Goal: Task Accomplishment & Management: Complete application form

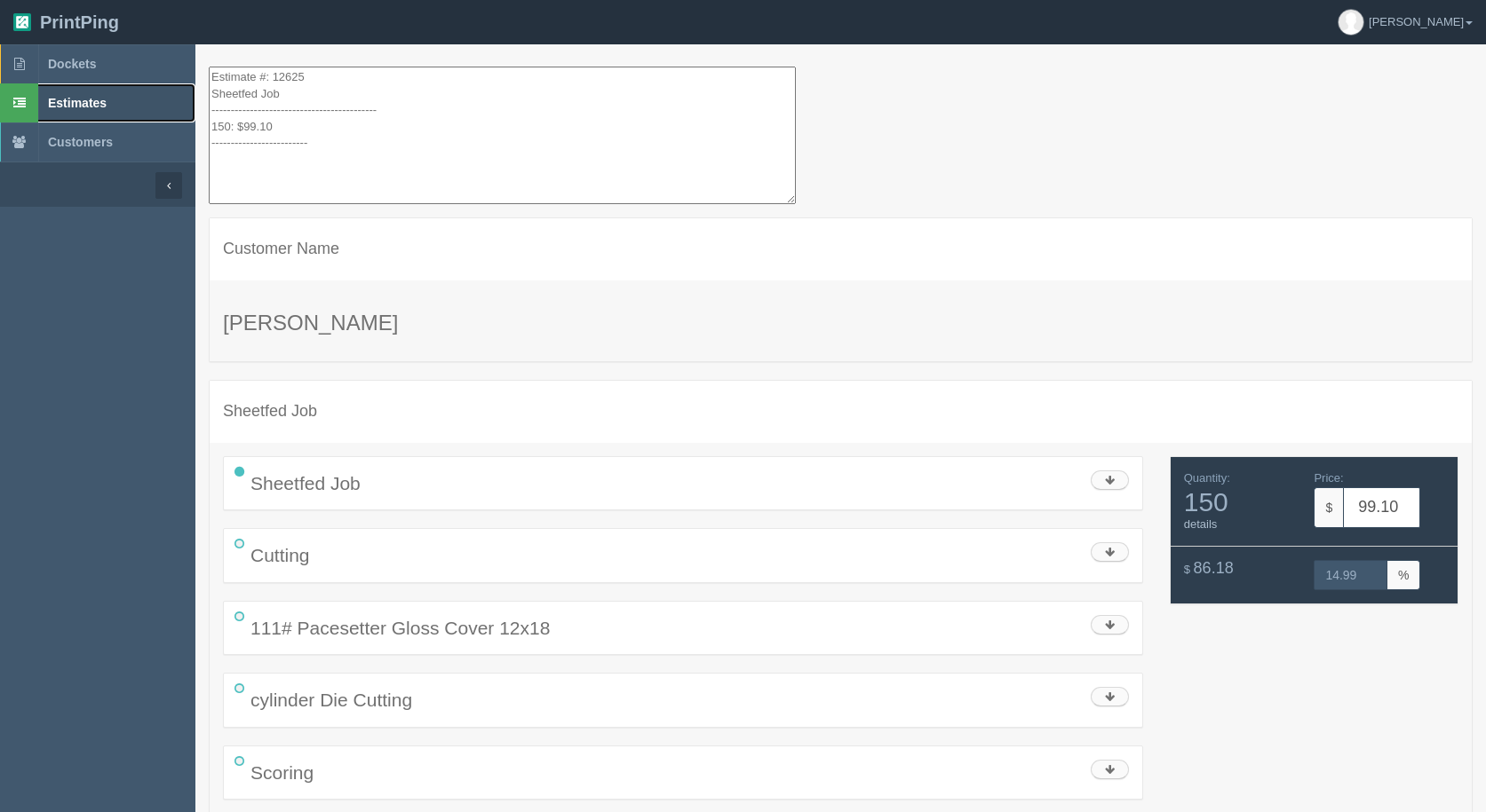
click at [95, 103] on span "Estimates" at bounding box center [77, 103] width 58 height 15
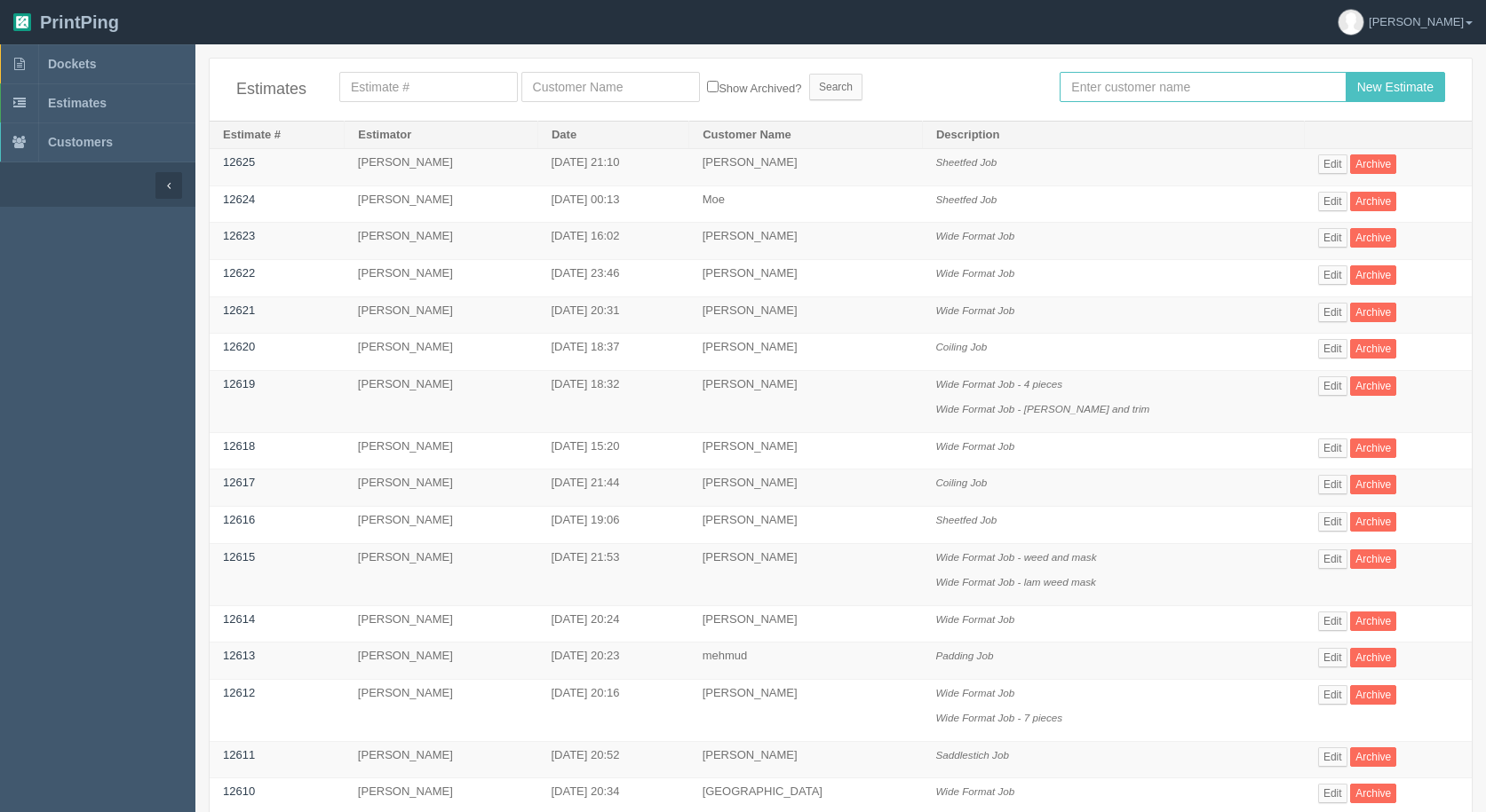
click at [1158, 88] on input "text" at bounding box center [1203, 87] width 286 height 30
type input "[PERSON_NAME]"
click at [1346, 72] on input "New Estimate" at bounding box center [1396, 87] width 100 height 30
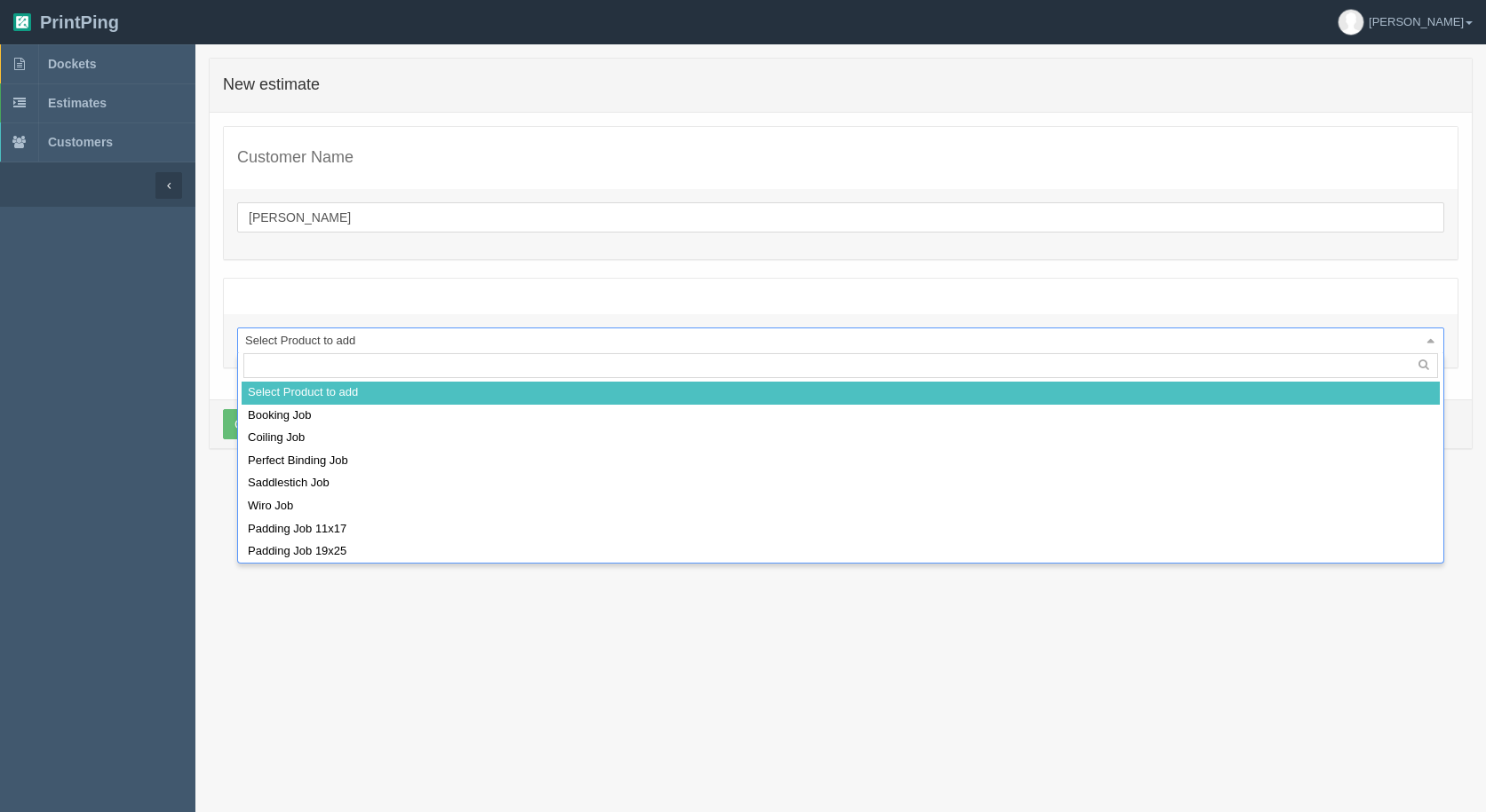
drag, startPoint x: 316, startPoint y: 339, endPoint x: 304, endPoint y: 352, distance: 17.7
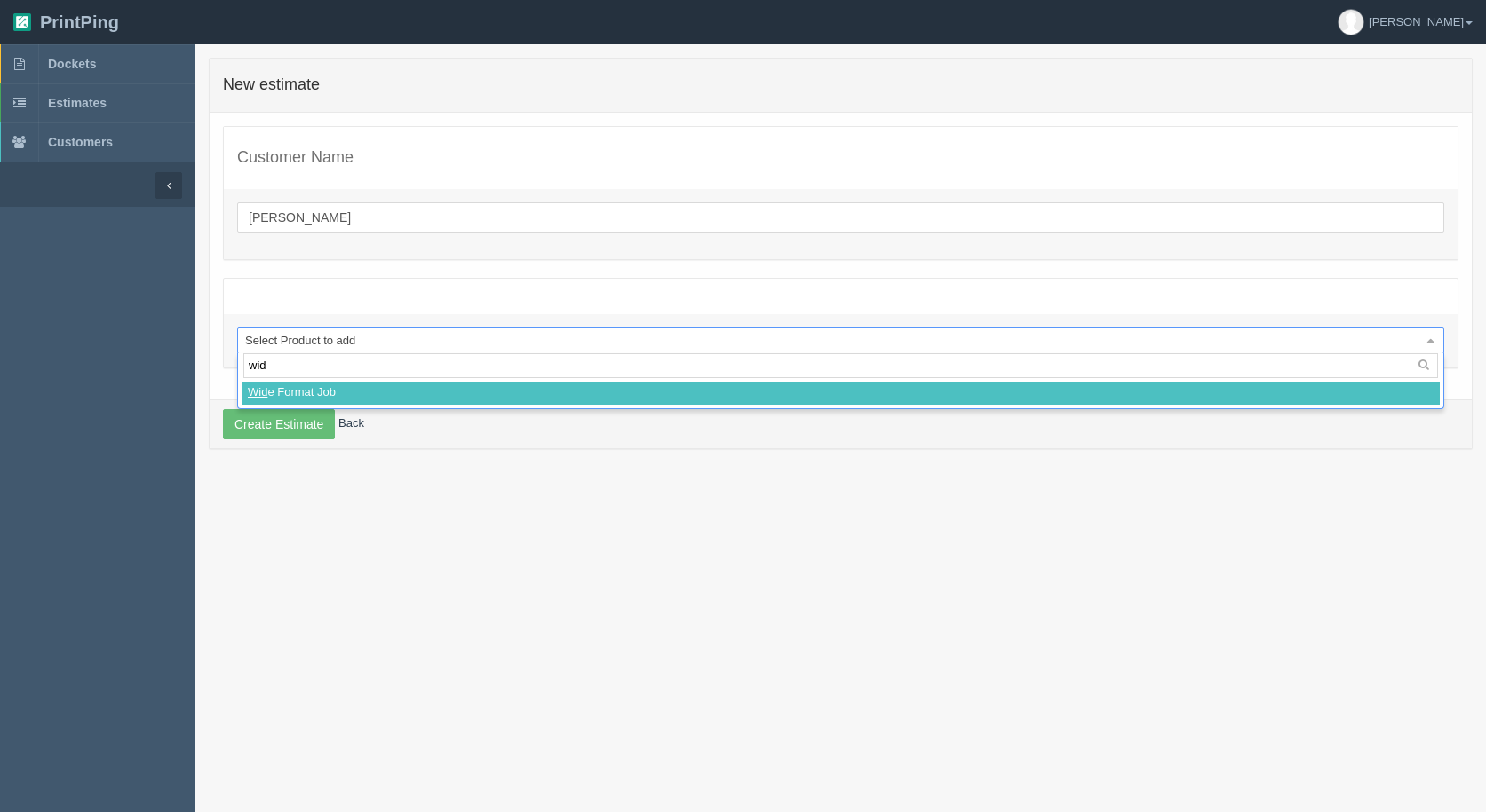
type input "wide"
select select
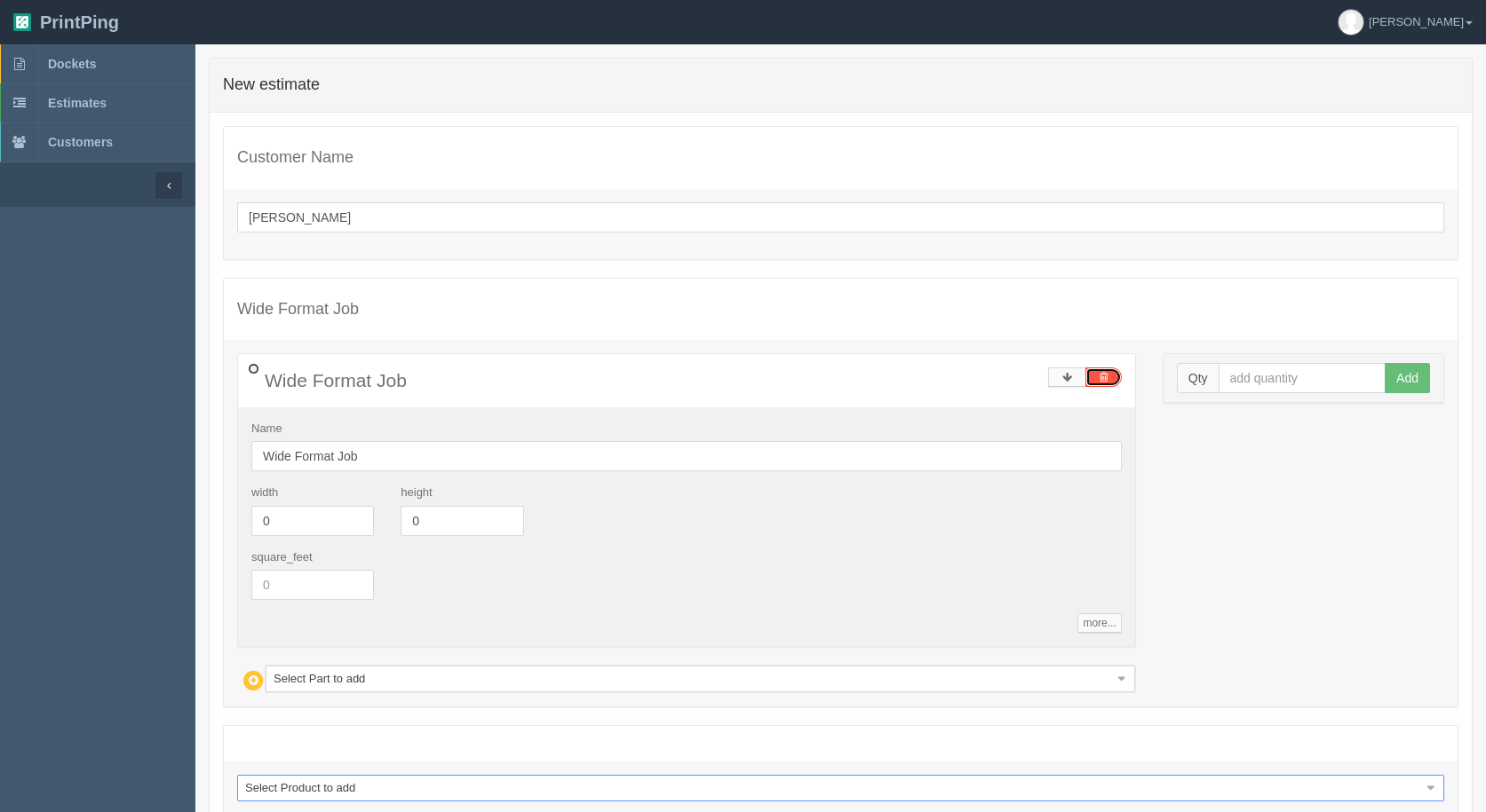
click at [1109, 375] on link at bounding box center [1104, 376] width 37 height 19
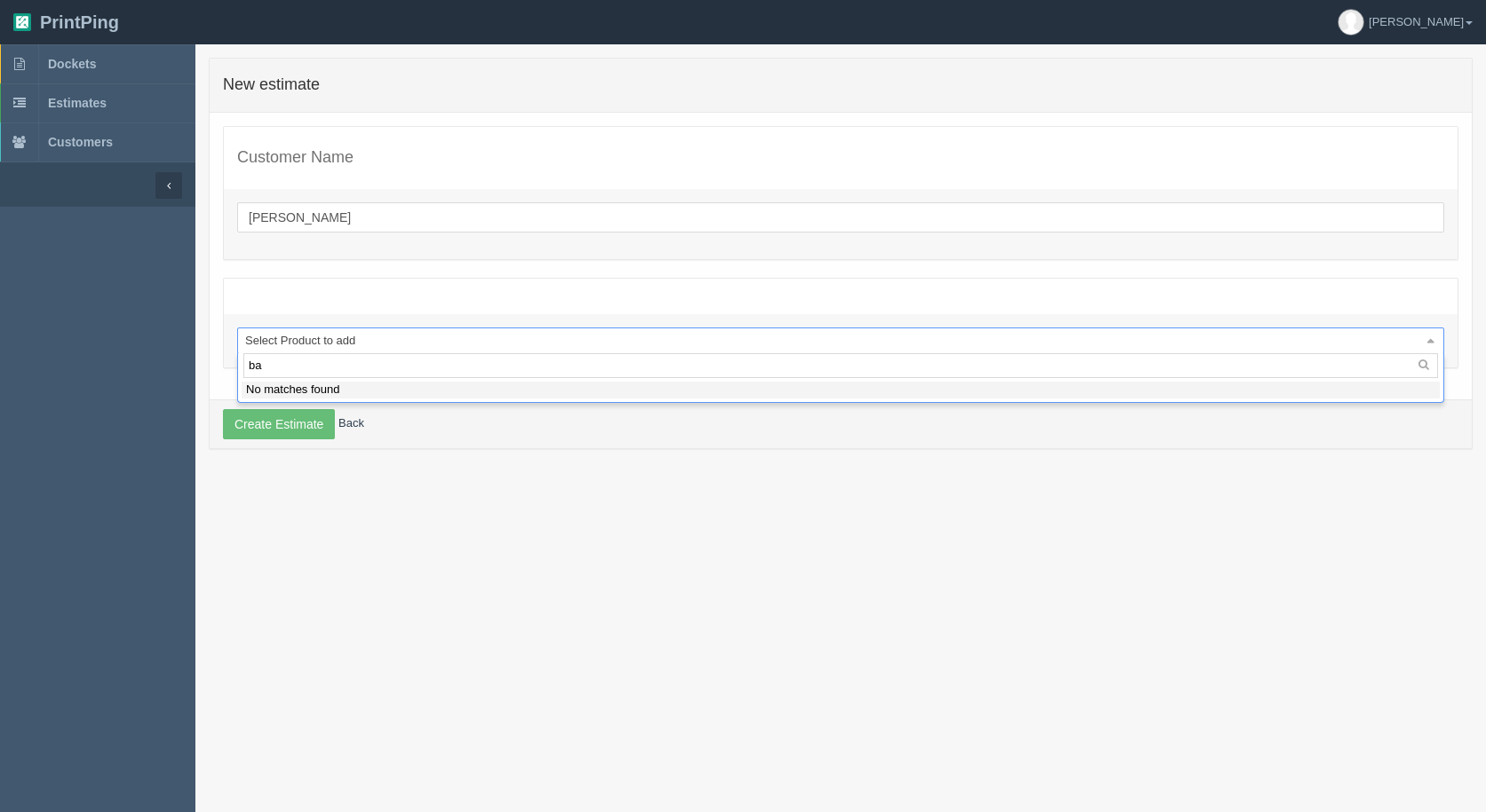
type input "b"
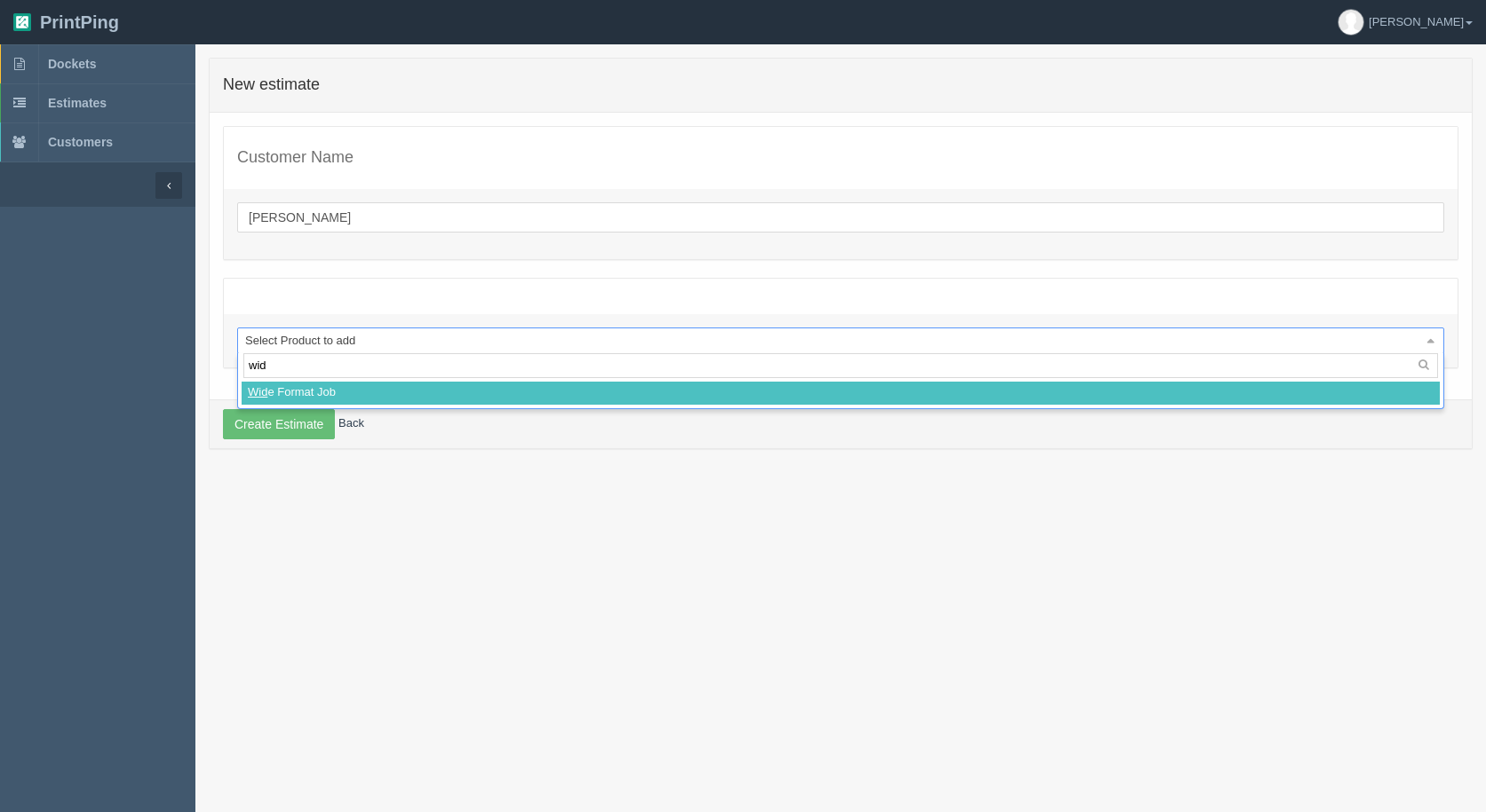
type input "wide"
select select
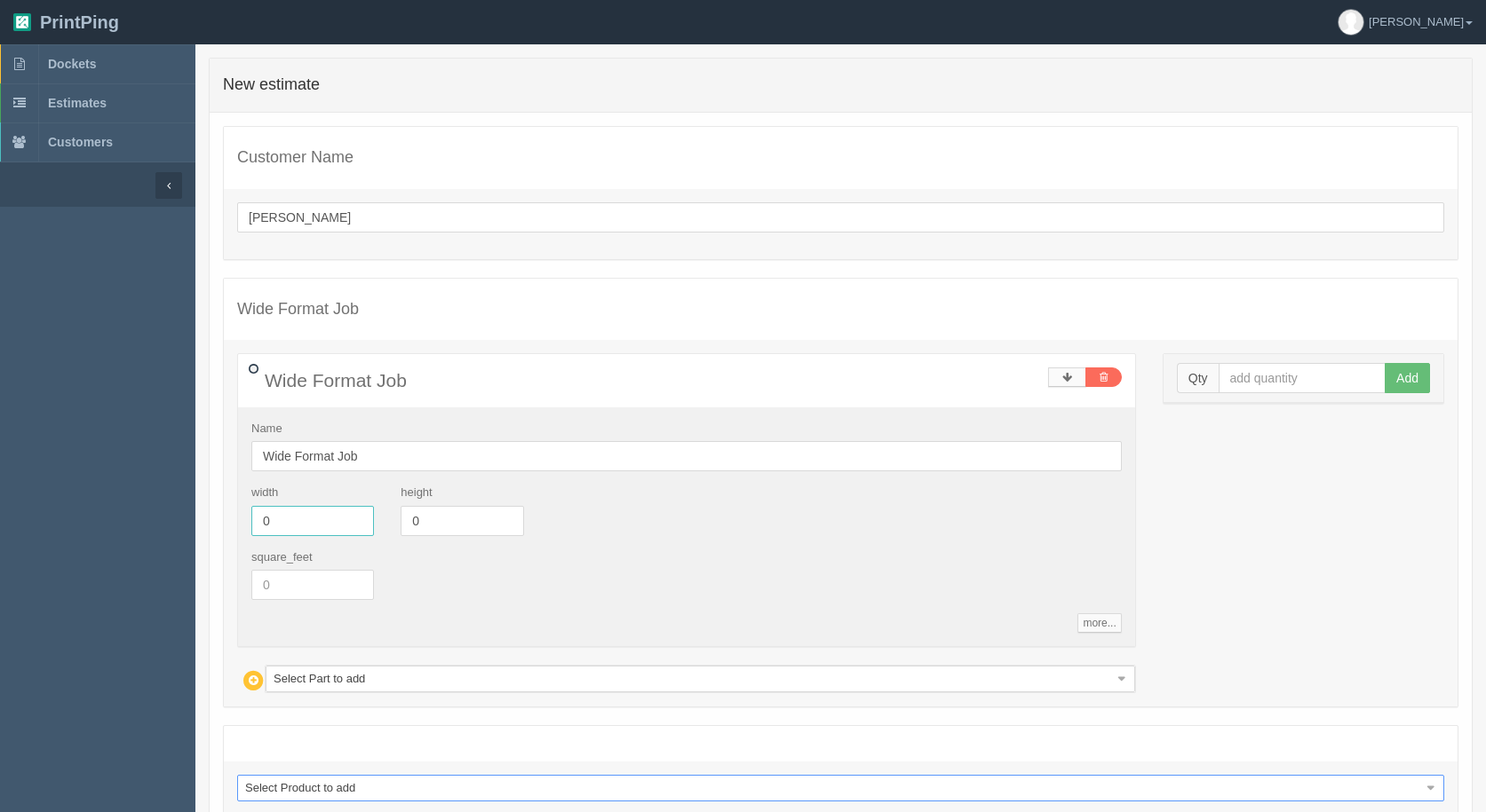
drag, startPoint x: 167, startPoint y: 512, endPoint x: 9, endPoint y: 466, distance: 164.6
click at [9, 466] on section "Dockets Estimates Customers" at bounding box center [743, 486] width 1486 height 883
type input "33"
type input "94"
click at [1274, 369] on input "text" at bounding box center [1303, 378] width 168 height 30
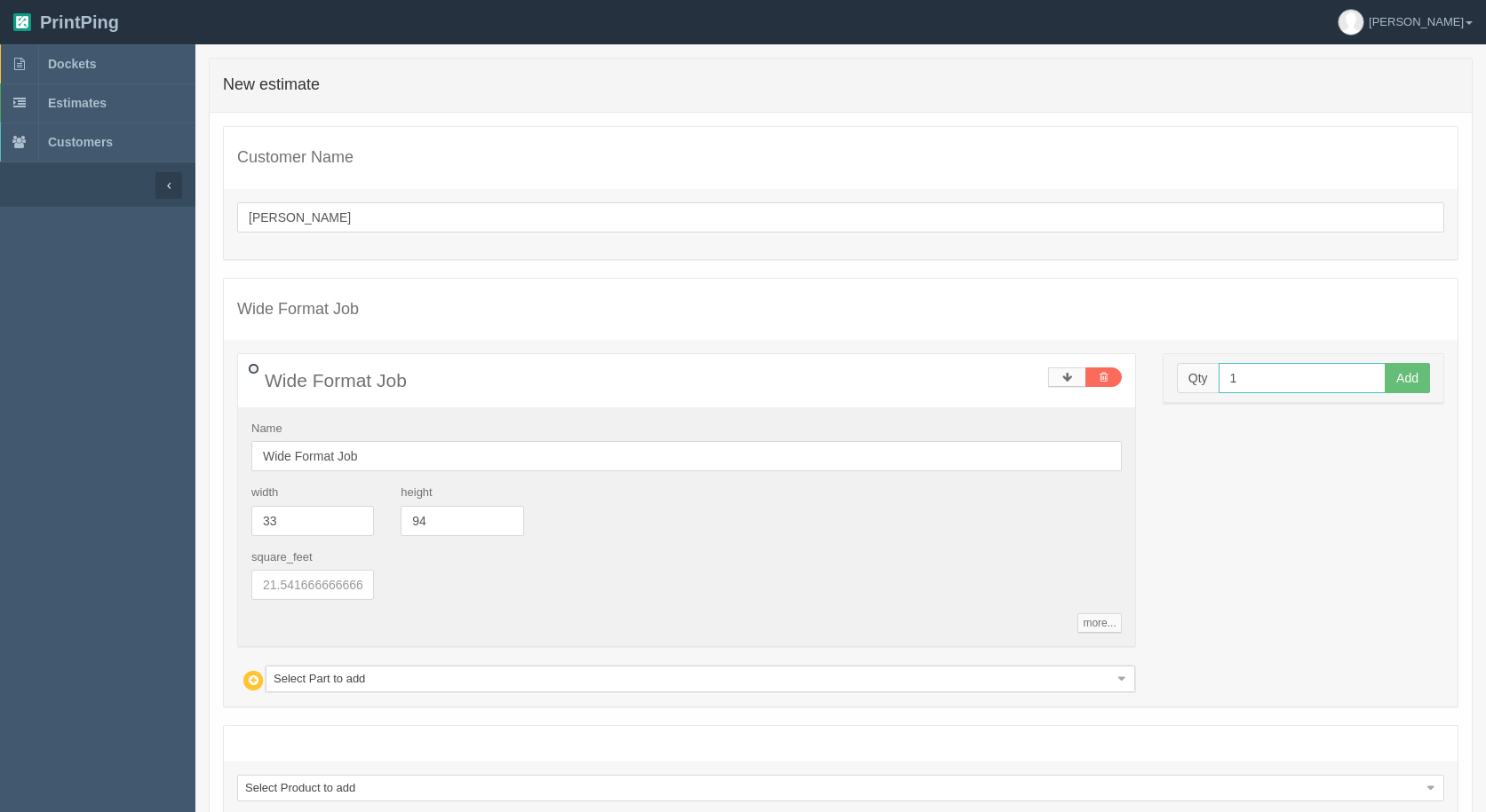
type input "1"
click at [1385, 364] on button "Add" at bounding box center [1407, 378] width 46 height 30
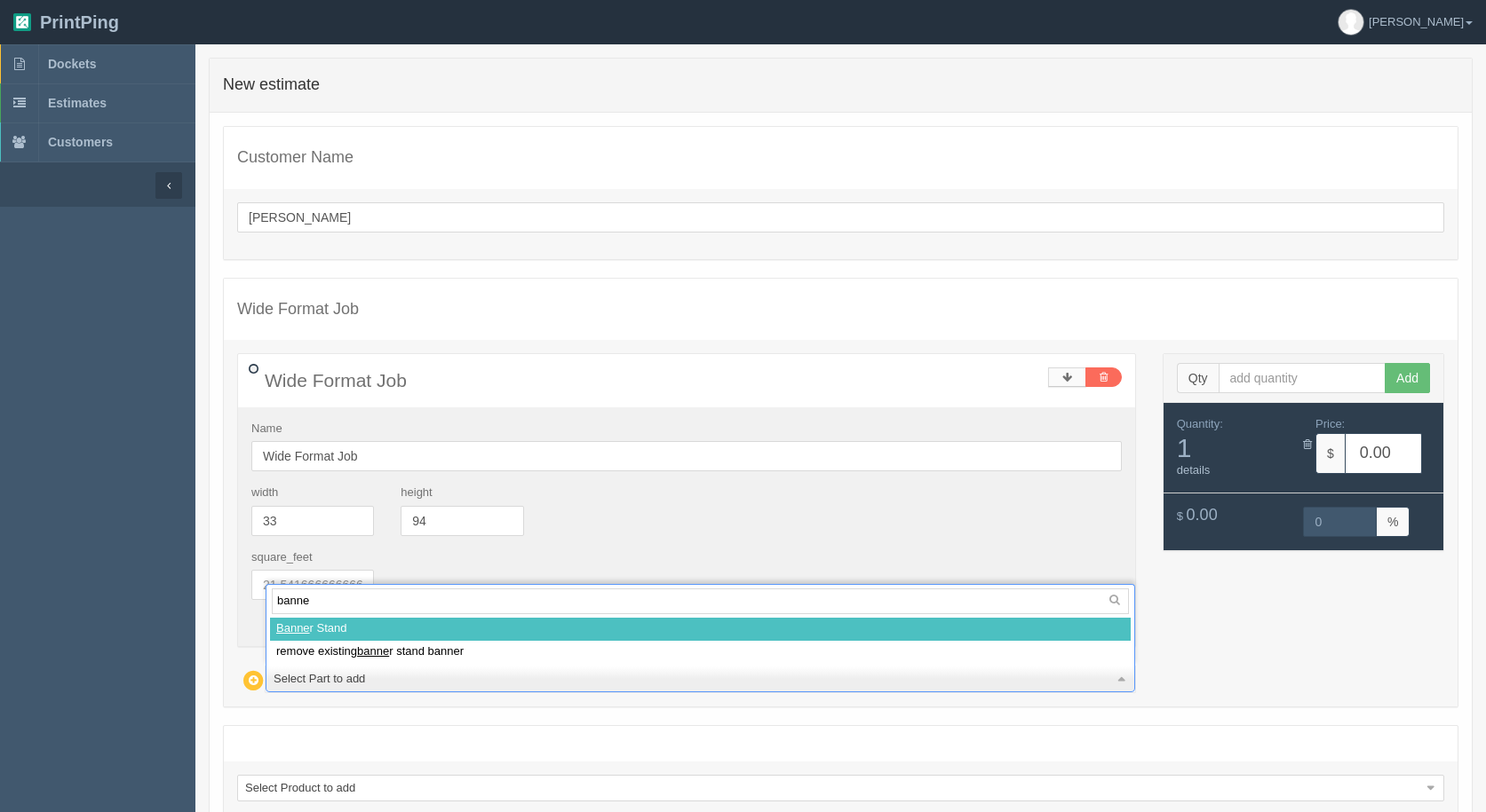
type input "banner"
select select
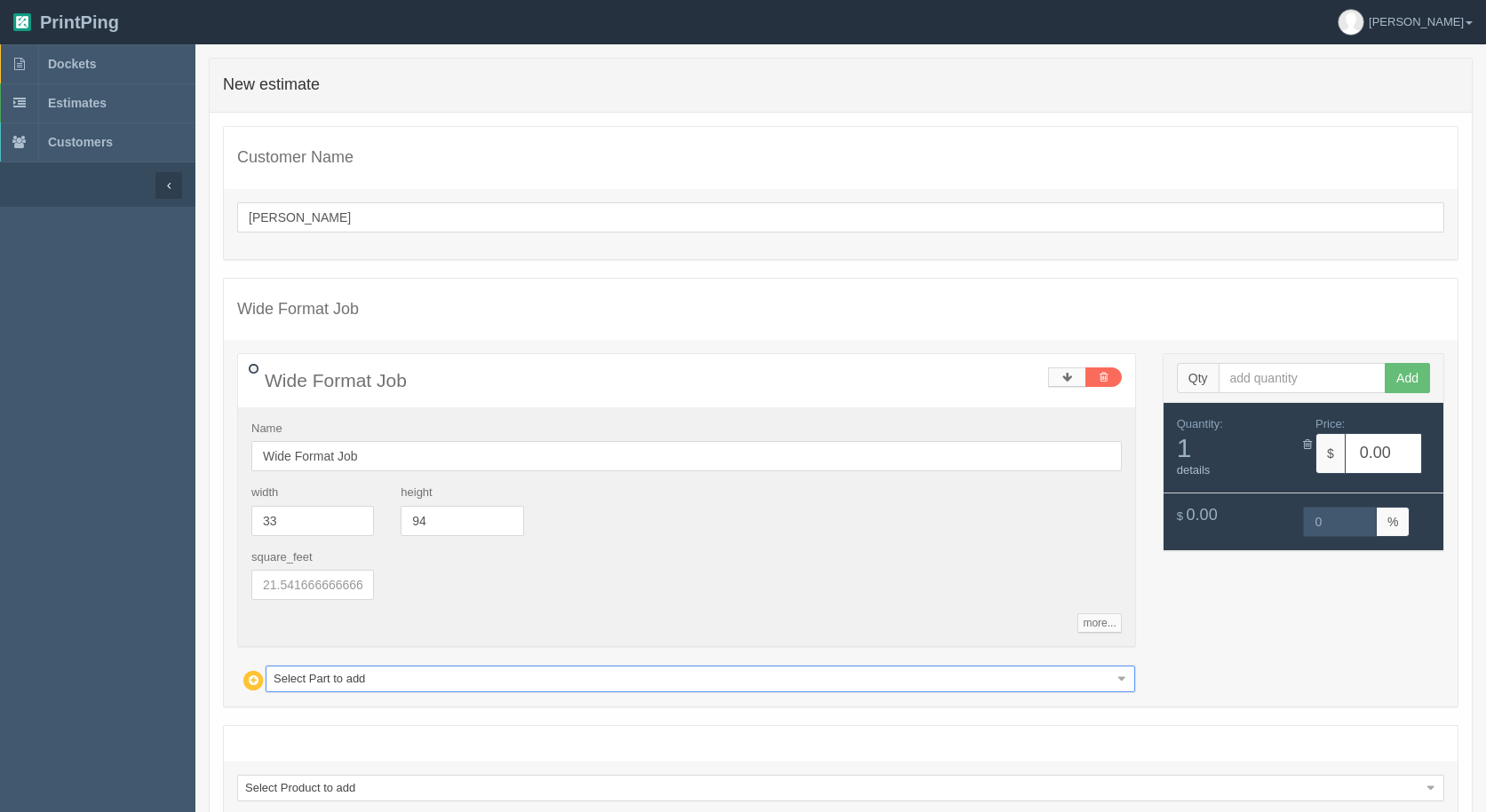
type input "20.70"
type input "15.00"
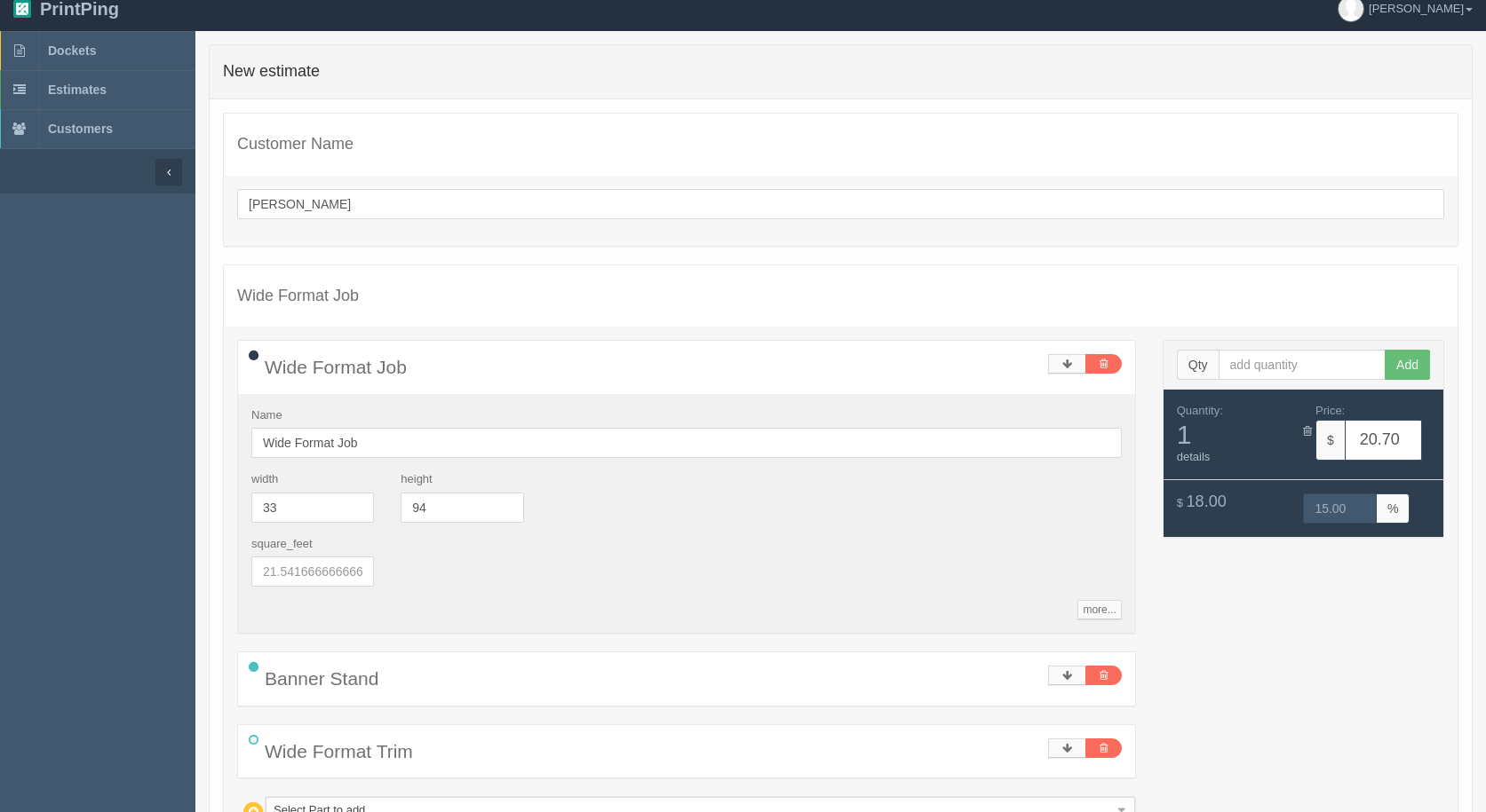
scroll to position [289, 0]
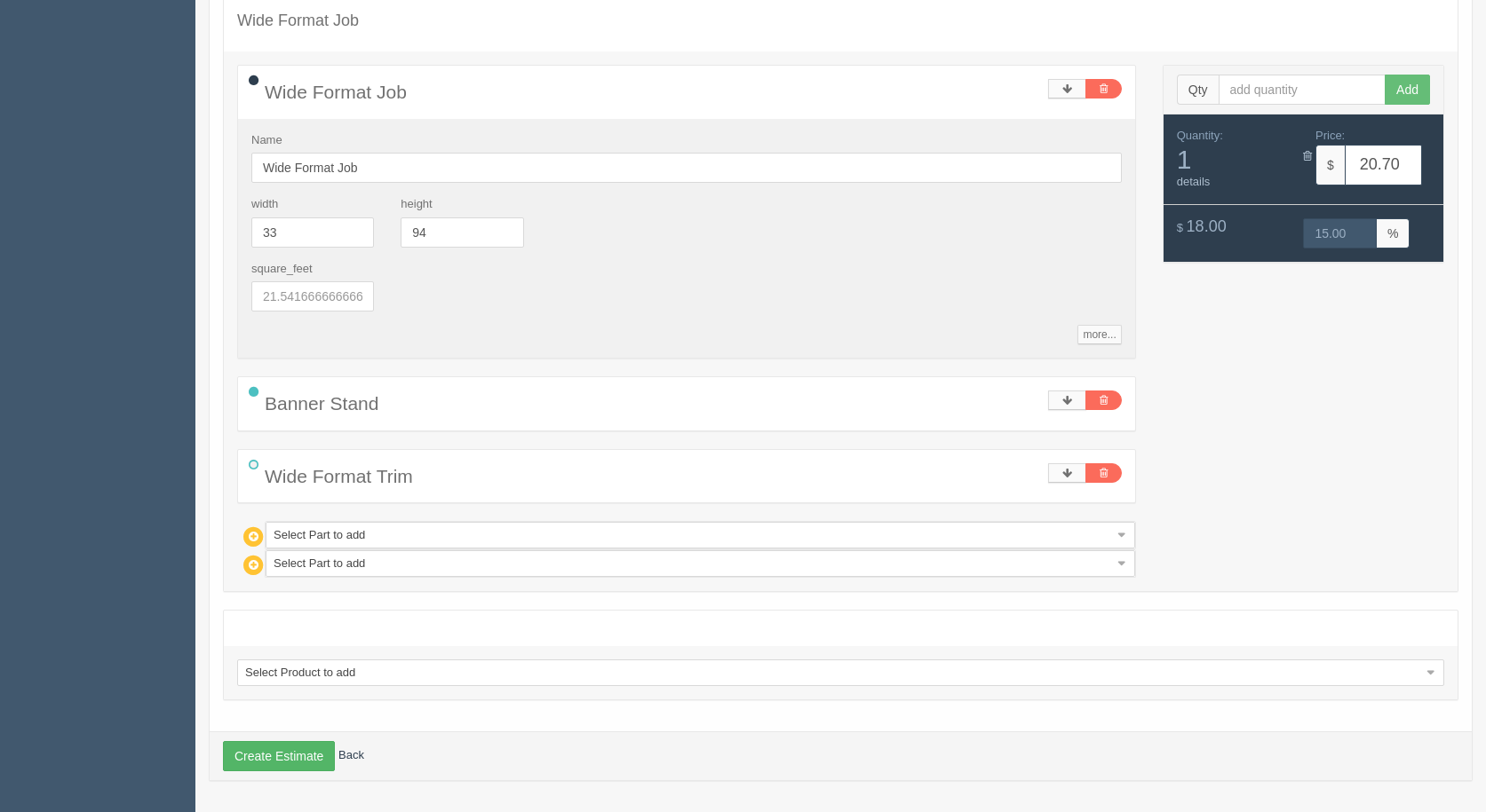
click at [297, 773] on div "Create Estimate Back" at bounding box center [840, 755] width 1262 height 48
click at [292, 756] on button "Create Estimate" at bounding box center [279, 756] width 111 height 30
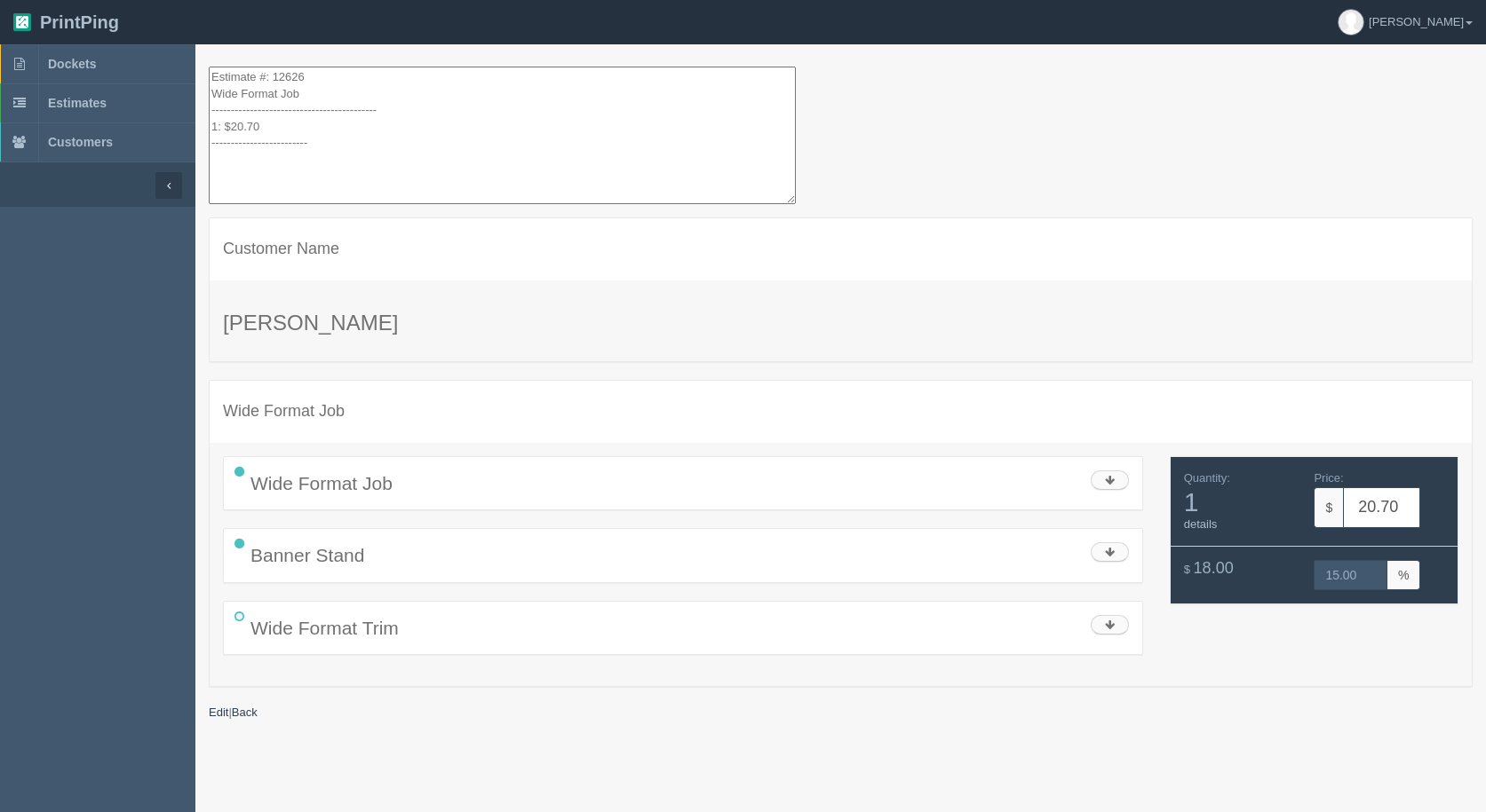
drag, startPoint x: 301, startPoint y: 124, endPoint x: 193, endPoint y: -17, distance: 177.6
click at [193, 0] on html "PrintPing Gerry Administration Edit account ( info@allrushbindery.com ) Logout …" at bounding box center [743, 428] width 1486 height 857
